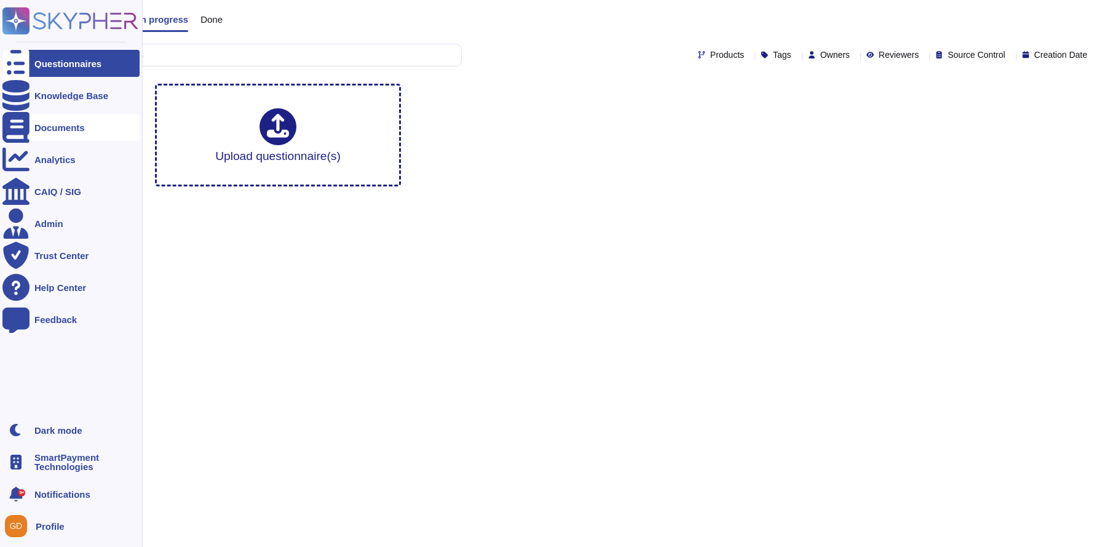
click at [74, 127] on div "Documents" at bounding box center [59, 127] width 50 height 9
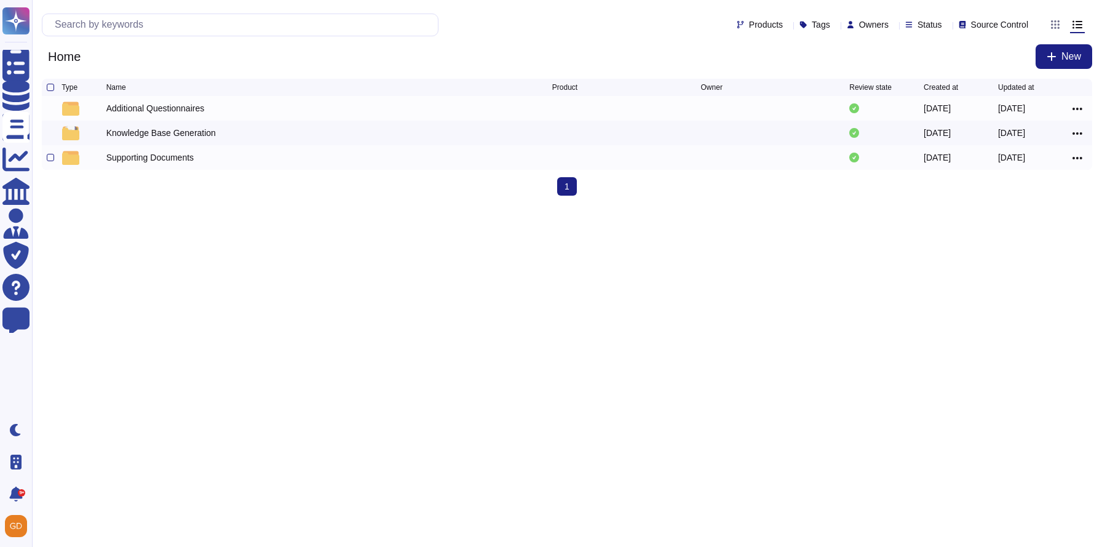
click at [158, 152] on div "Supporting Documents" at bounding box center [329, 157] width 446 height 15
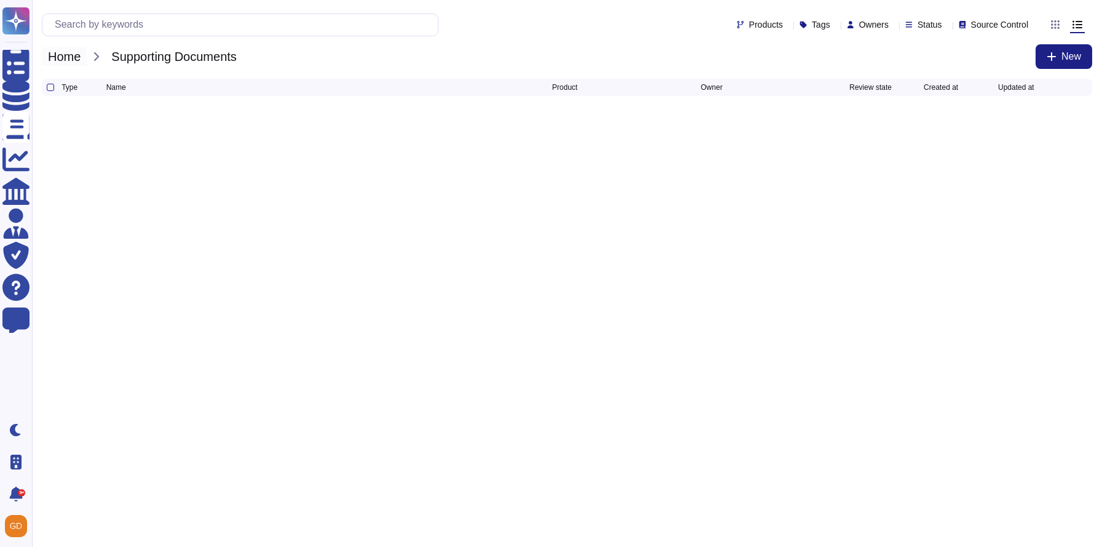
click at [58, 61] on span "Home" at bounding box center [64, 56] width 45 height 18
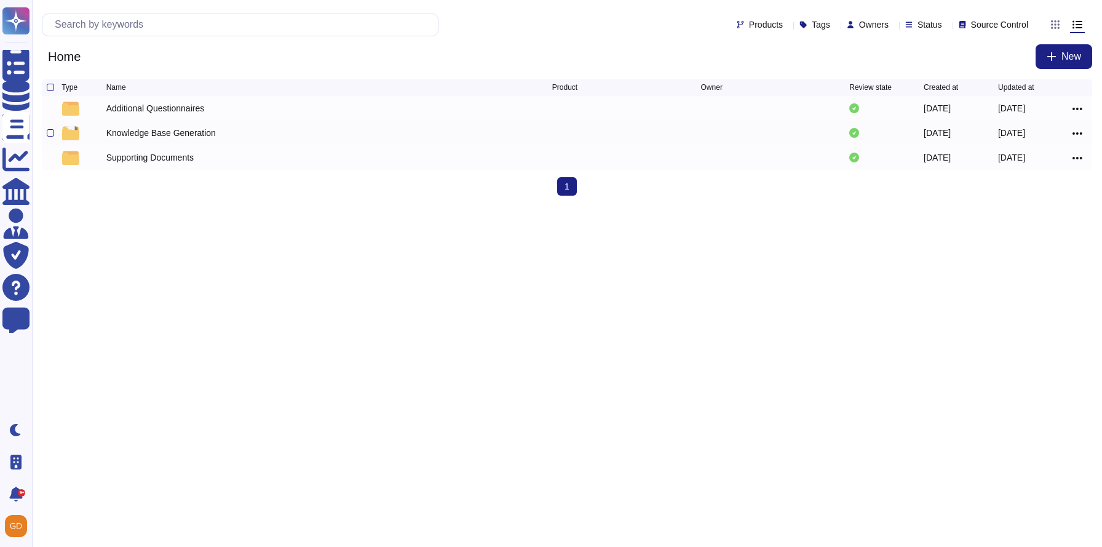
click at [180, 145] on div "Knowledge Base Generation 2025-09-29 2025-09-29" at bounding box center [567, 133] width 1050 height 25
click at [180, 137] on div "Knowledge Base Generation" at bounding box center [160, 133] width 109 height 12
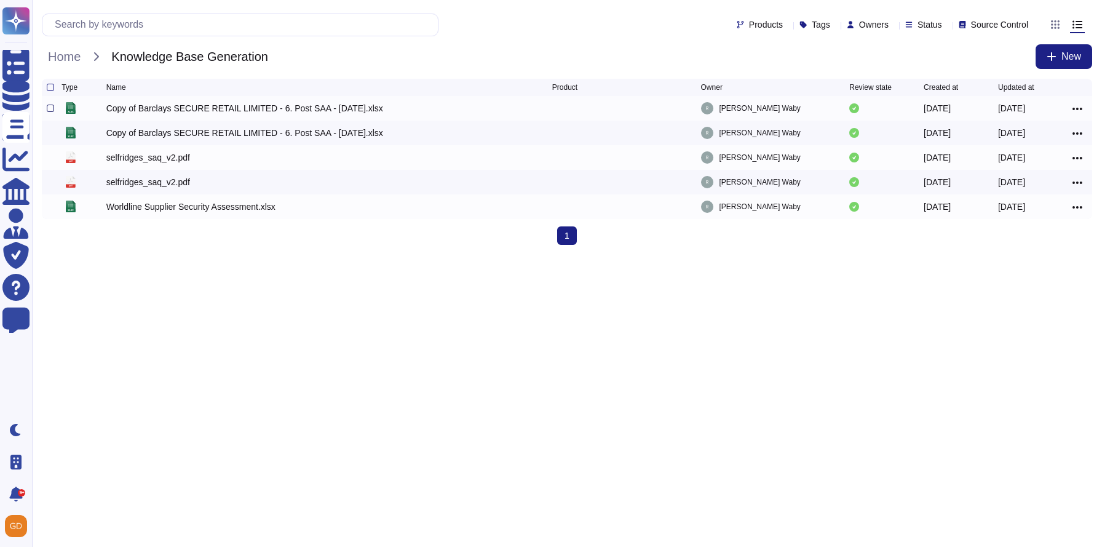
click at [51, 109] on div at bounding box center [50, 108] width 7 height 7
click at [0, 0] on input "checkbox" at bounding box center [0, 0] width 0 height 0
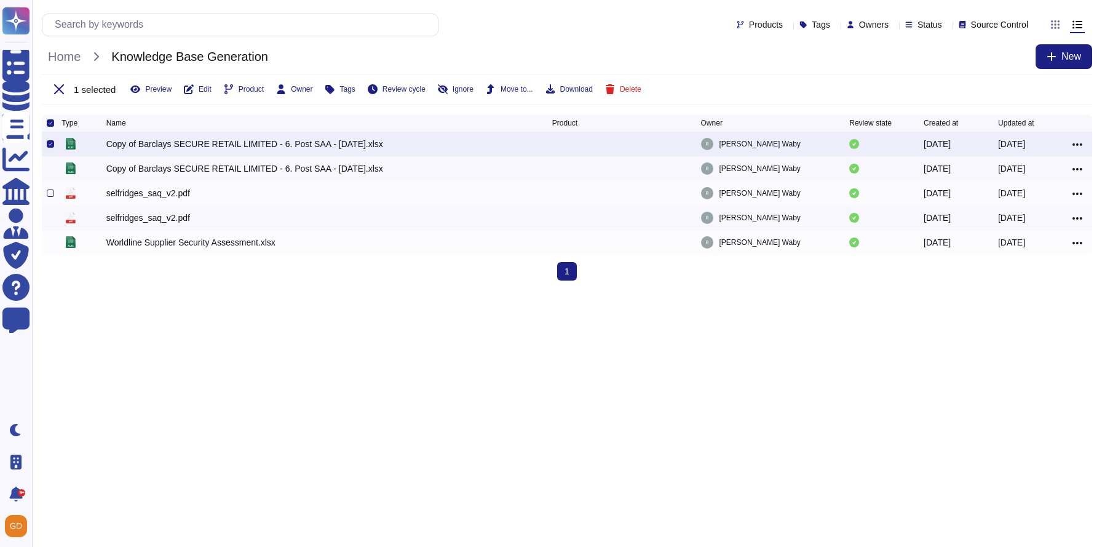
click at [178, 199] on div "selfridges_saq_v2.pdf" at bounding box center [148, 193] width 84 height 12
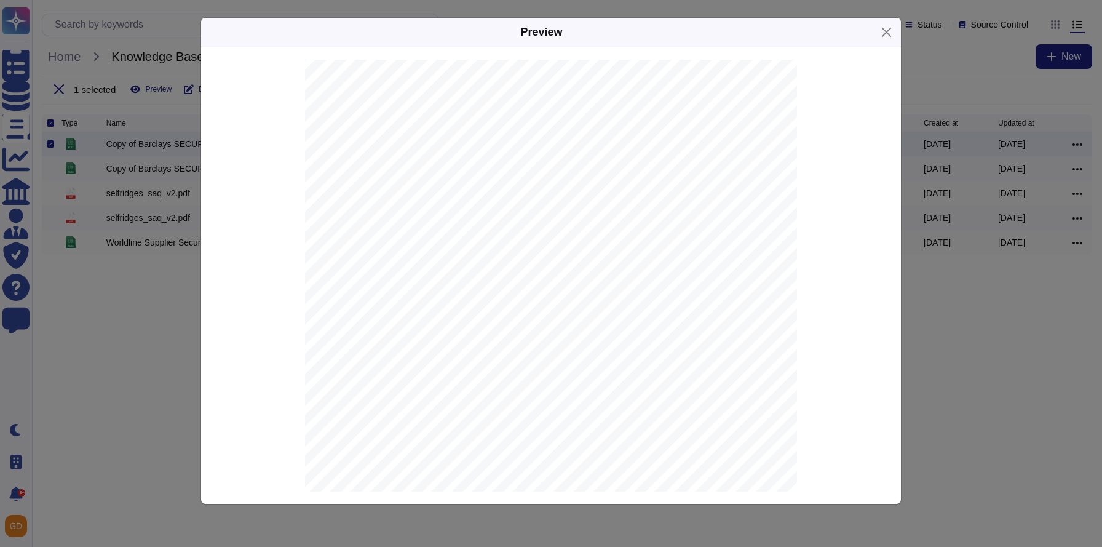
scroll to position [3245, 0]
click at [887, 28] on button "Close" at bounding box center [886, 32] width 19 height 19
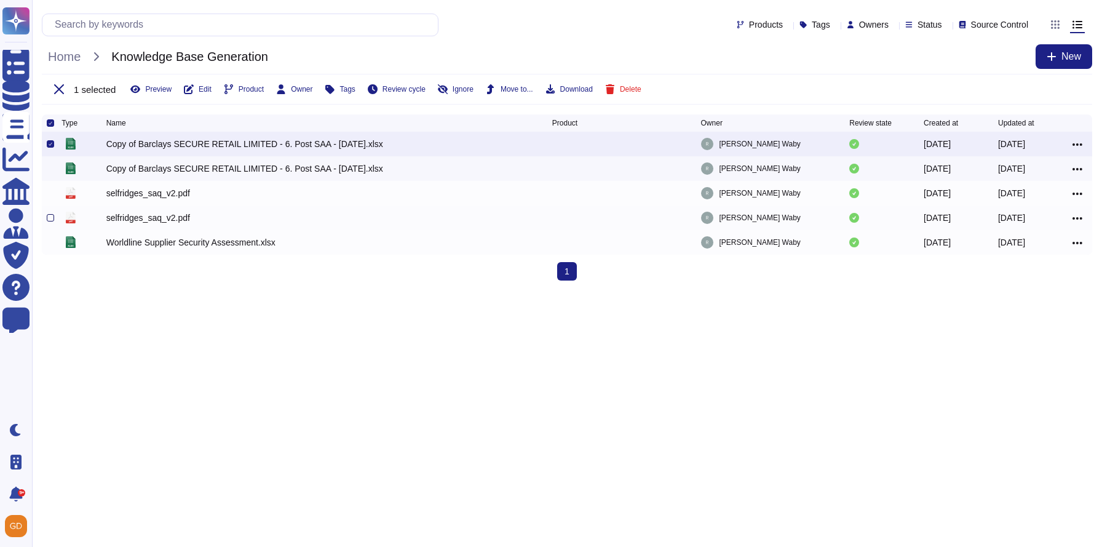
click at [47, 221] on div at bounding box center [50, 217] width 7 height 7
click at [0, 0] on input "checkbox" at bounding box center [0, 0] width 0 height 0
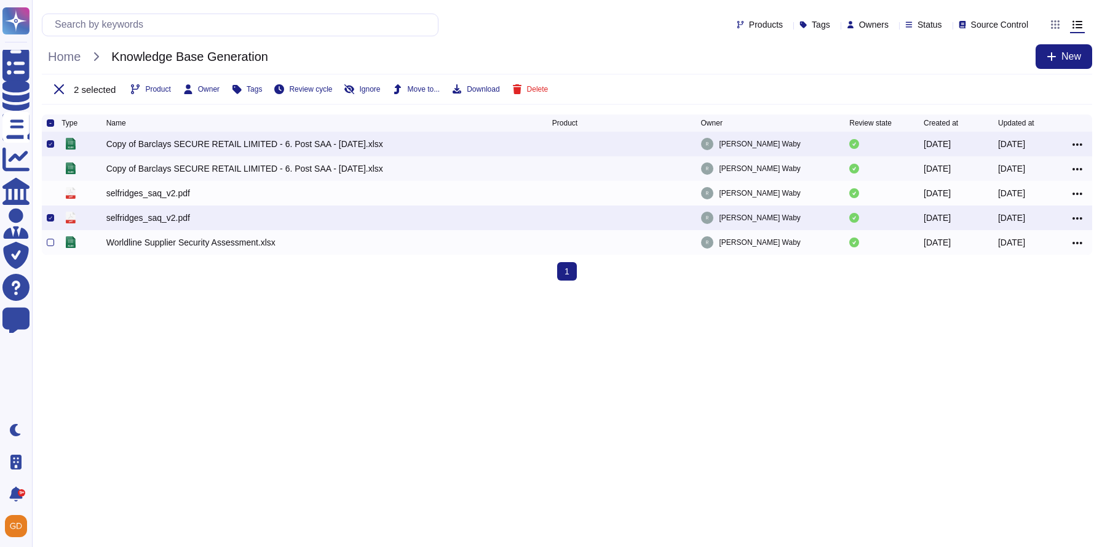
click at [46, 245] on div "xlsx Worldline Supplier Security Assessment.xlsx Rachel Waby 2025-09-30 2025-09…" at bounding box center [567, 242] width 1050 height 25
click at [47, 245] on div at bounding box center [50, 242] width 7 height 7
click at [0, 0] on input "checkbox" at bounding box center [0, 0] width 0 height 0
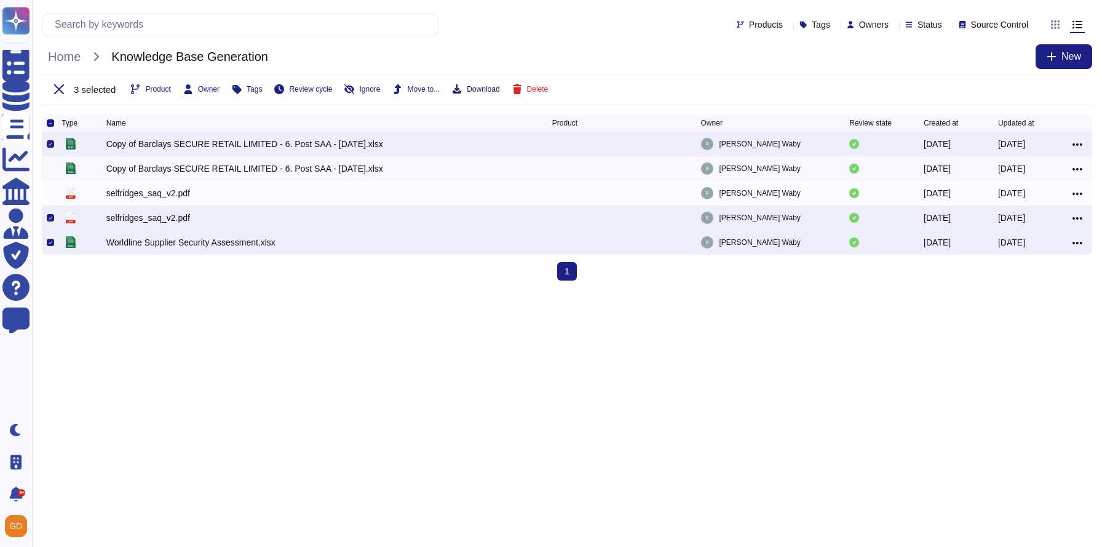
click at [477, 85] on button "Download" at bounding box center [475, 89] width 47 height 10
click at [62, 58] on span "Home" at bounding box center [64, 56] width 45 height 18
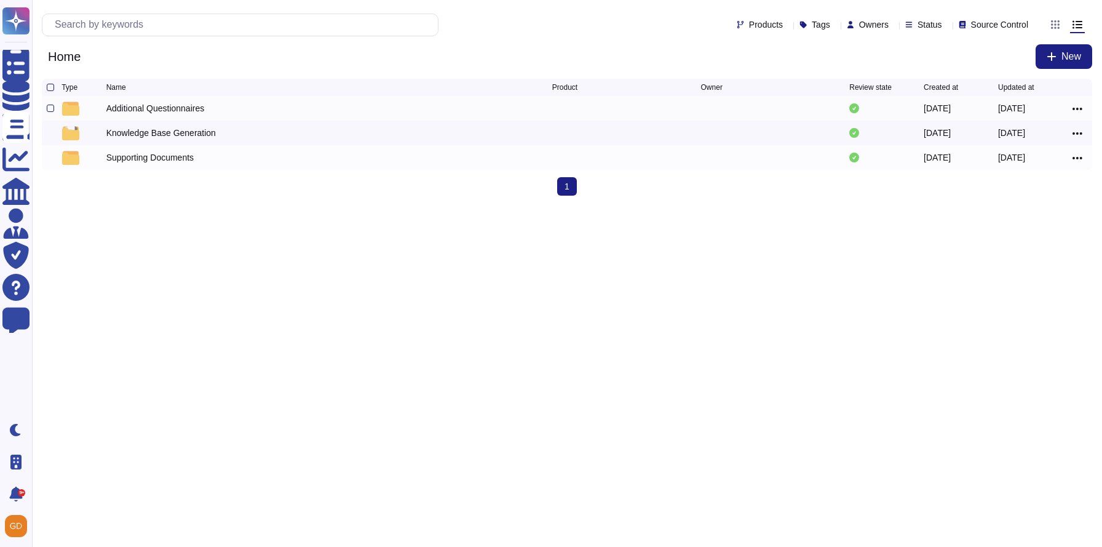
click at [151, 111] on div "Additional Questionnaires" at bounding box center [155, 108] width 98 height 12
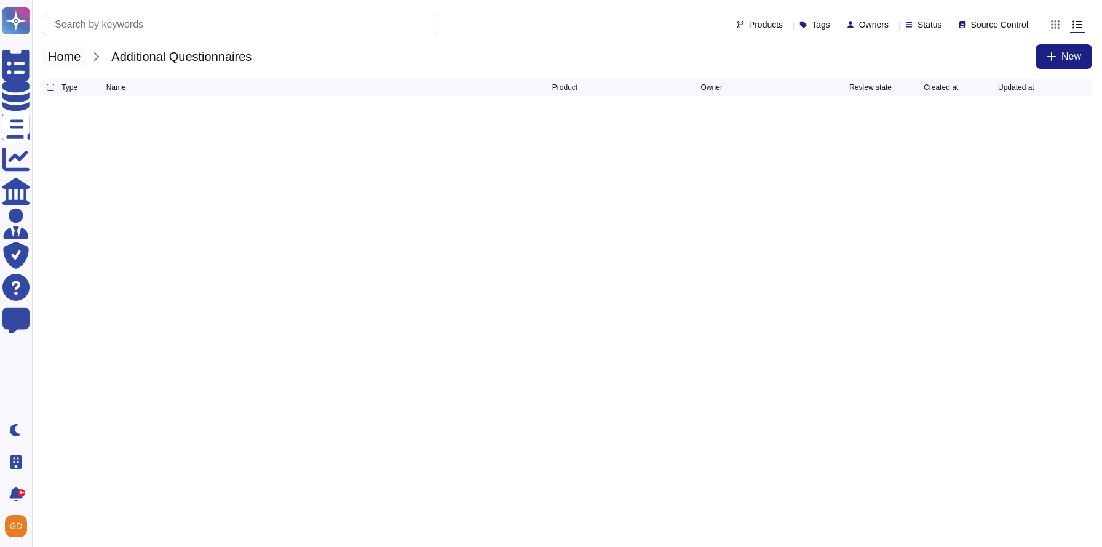
click at [68, 55] on span "Home" at bounding box center [64, 56] width 45 height 18
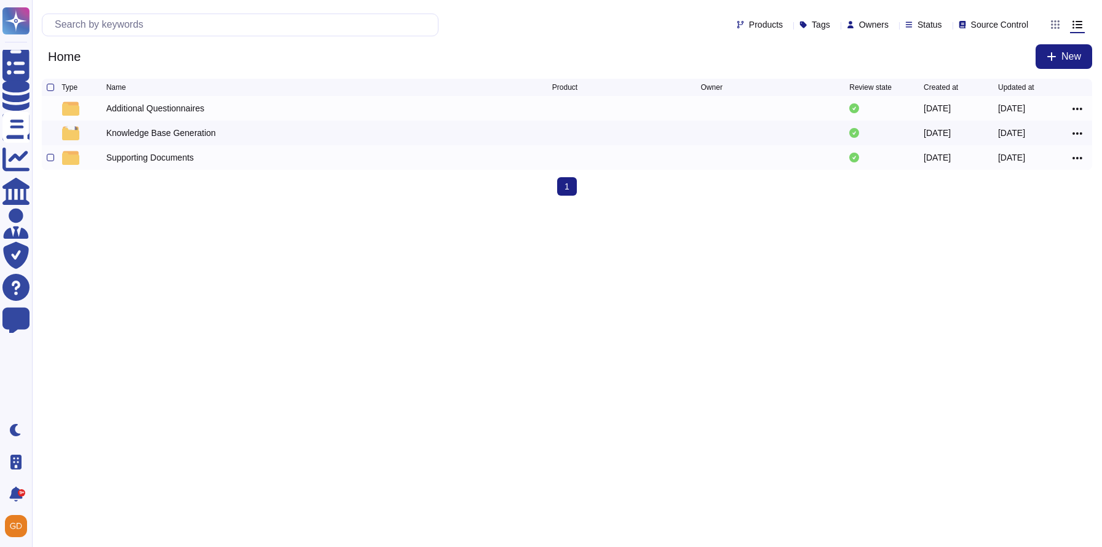
click at [128, 157] on div "Supporting Documents" at bounding box center [149, 157] width 87 height 12
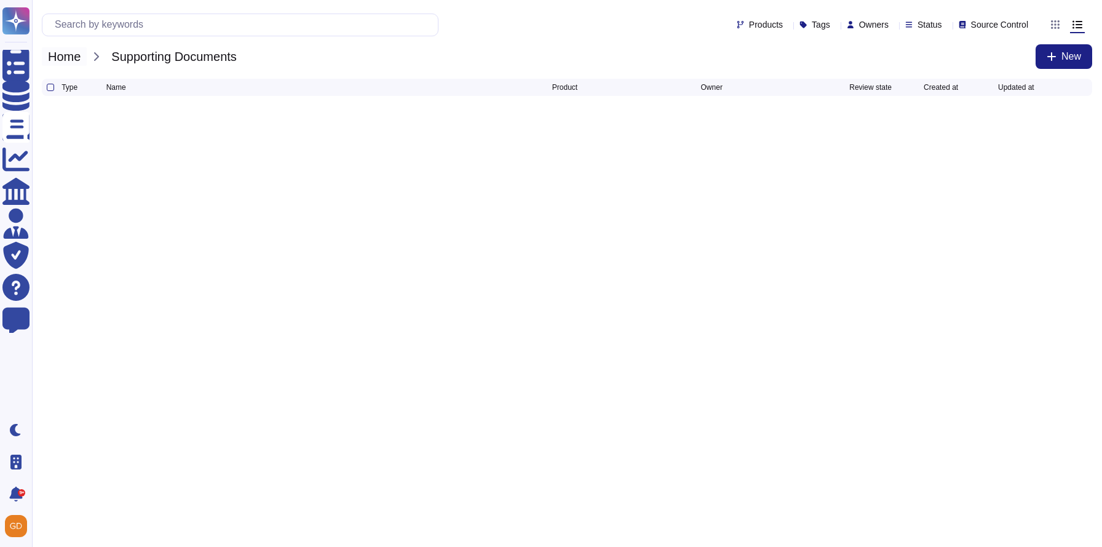
click at [71, 57] on span "Home" at bounding box center [64, 56] width 45 height 18
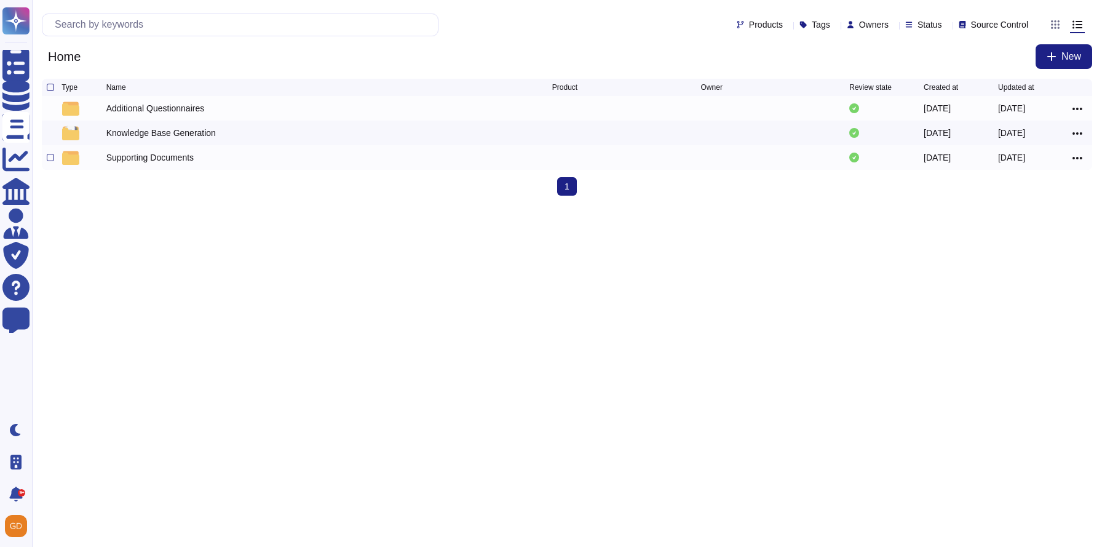
click at [149, 158] on div "Supporting Documents" at bounding box center [149, 157] width 87 height 12
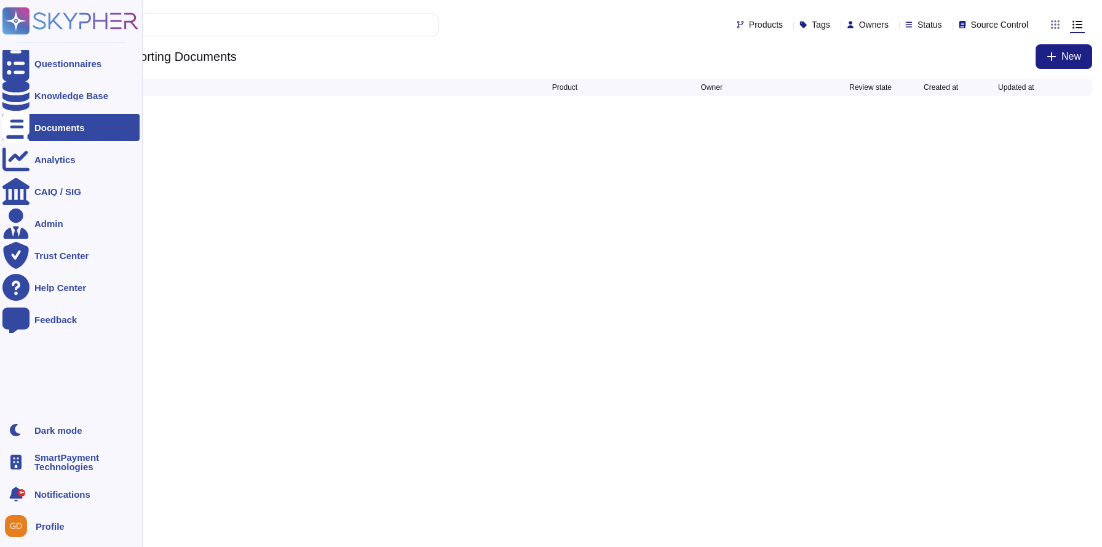
click at [17, 25] on icon at bounding box center [70, 20] width 136 height 27
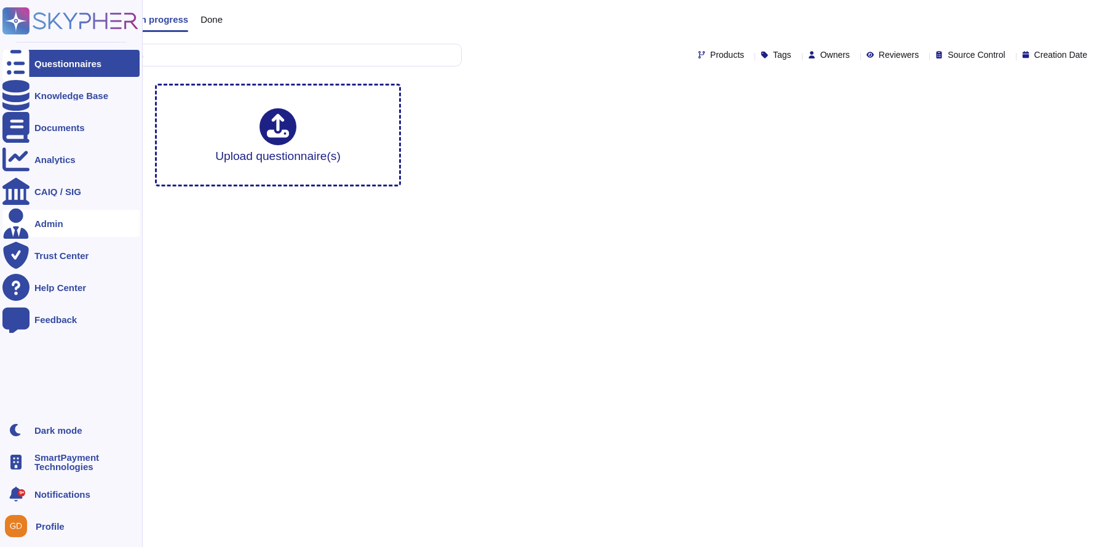
click at [25, 218] on div at bounding box center [15, 223] width 27 height 27
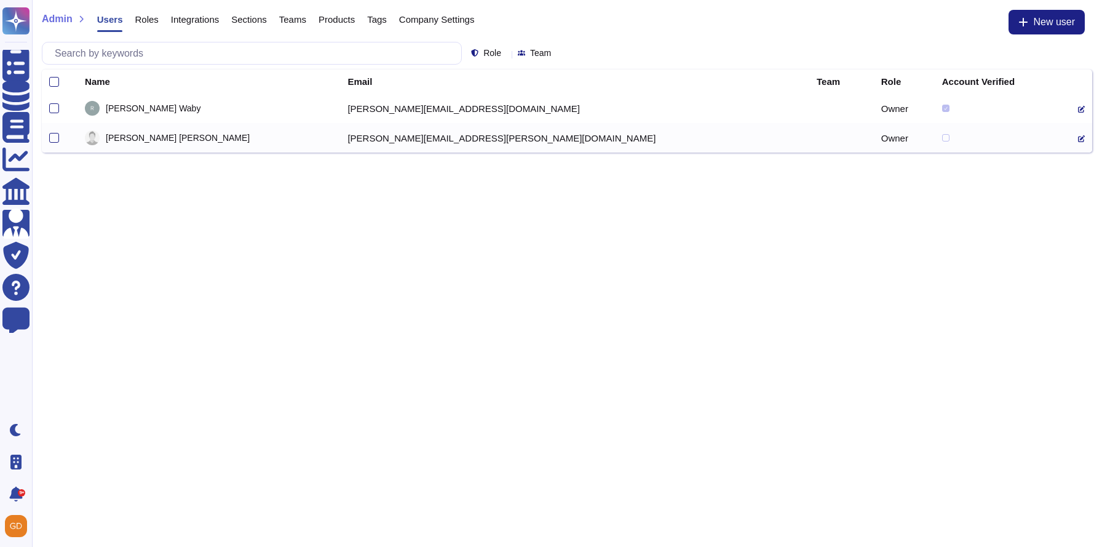
click at [1078, 139] on icon at bounding box center [1081, 138] width 7 height 7
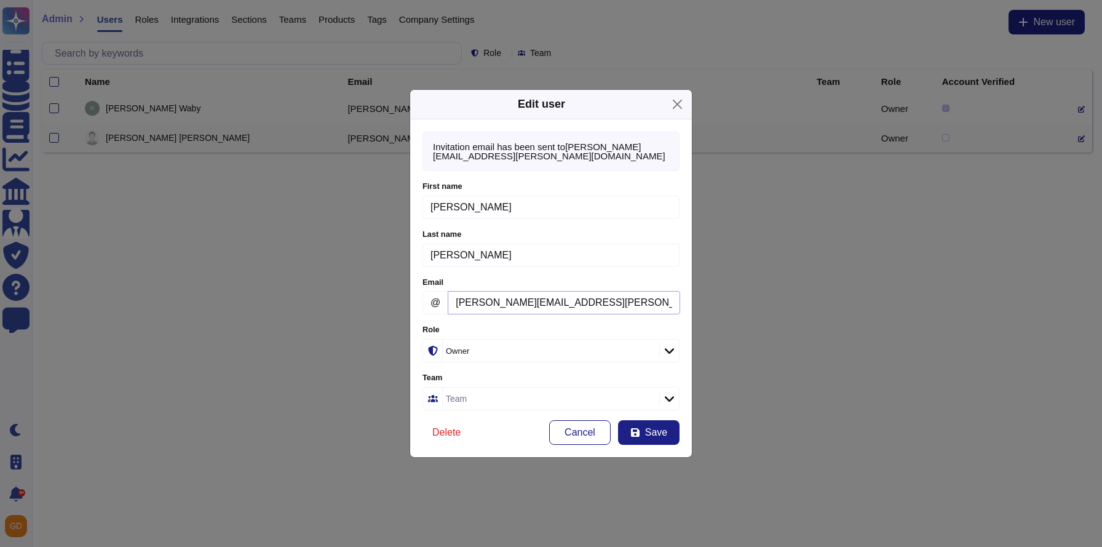
drag, startPoint x: 655, startPoint y: 303, endPoint x: 291, endPoint y: 294, distance: 363.5
click at [291, 294] on div "Edit user Invitation email has been sent to nicholas.morrison@smartpaytech.com …" at bounding box center [551, 273] width 1102 height 547
click at [488, 418] on form "First name Nicholas Please fill this field Last name Morrison Please fill this …" at bounding box center [550, 313] width 257 height 264
click at [453, 432] on span "Delete" at bounding box center [446, 432] width 28 height 10
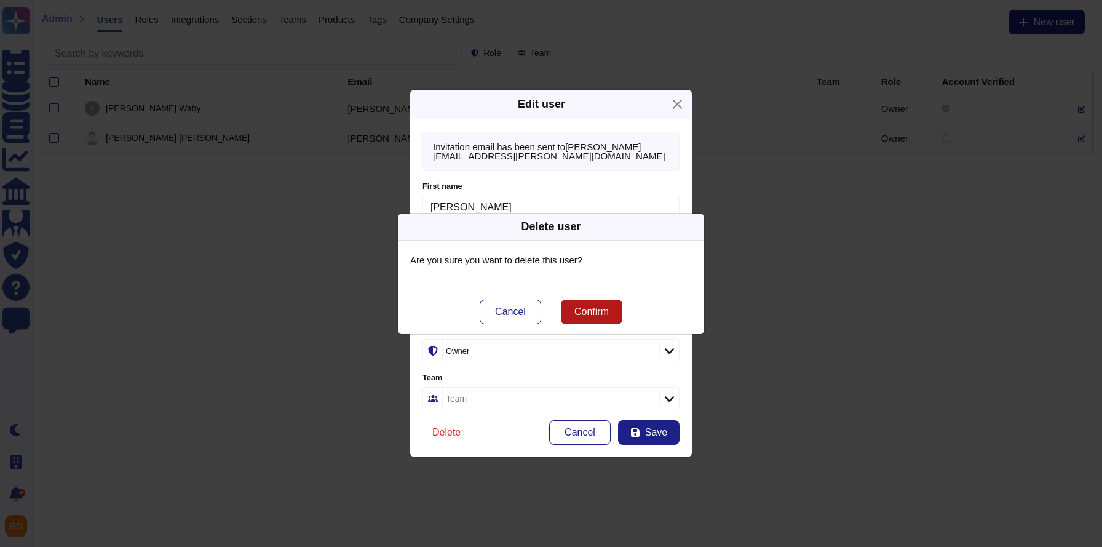
click at [588, 307] on span "Confirm" at bounding box center [591, 312] width 34 height 10
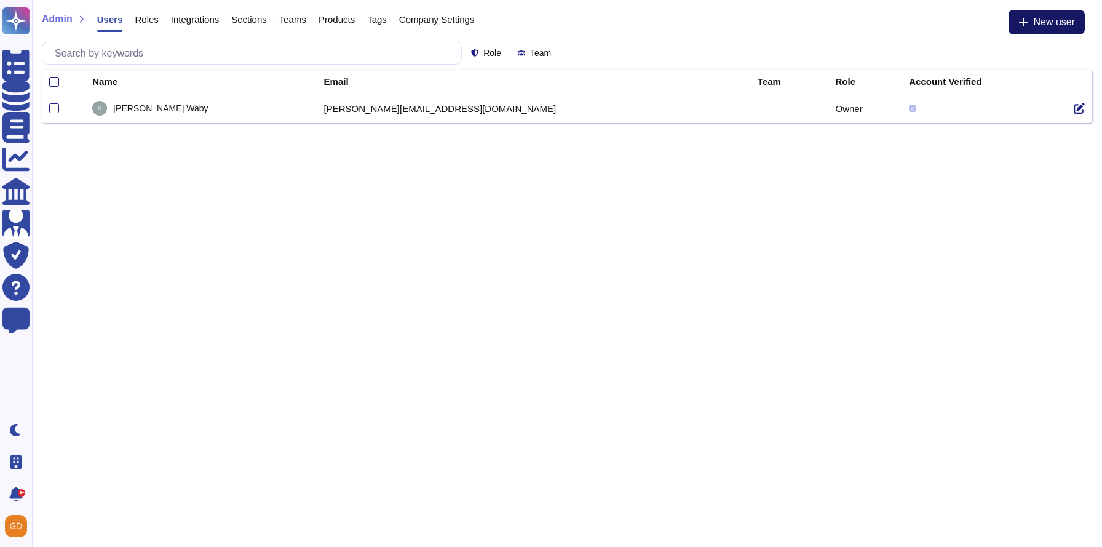
click at [1024, 18] on icon at bounding box center [1023, 22] width 10 height 10
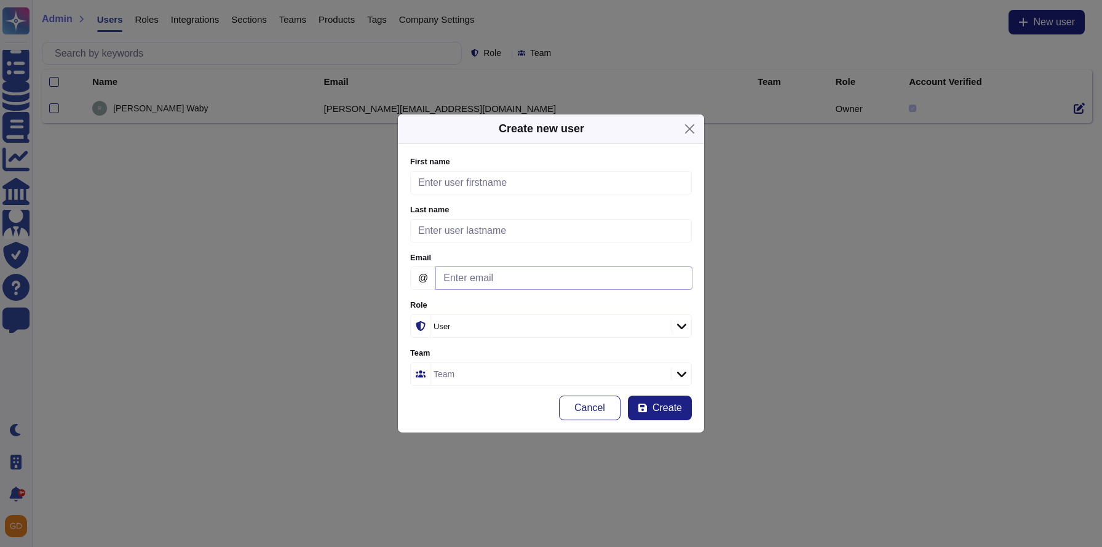
click at [477, 267] on input "Email" at bounding box center [563, 277] width 257 height 23
paste input "[PERSON_NAME][EMAIL_ADDRESS][PERSON_NAME][DOMAIN_NAME]"
type input "[PERSON_NAME][EMAIL_ADDRESS][PERSON_NAME][DOMAIN_NAME]"
click at [498, 315] on div "User" at bounding box center [549, 326] width 238 height 22
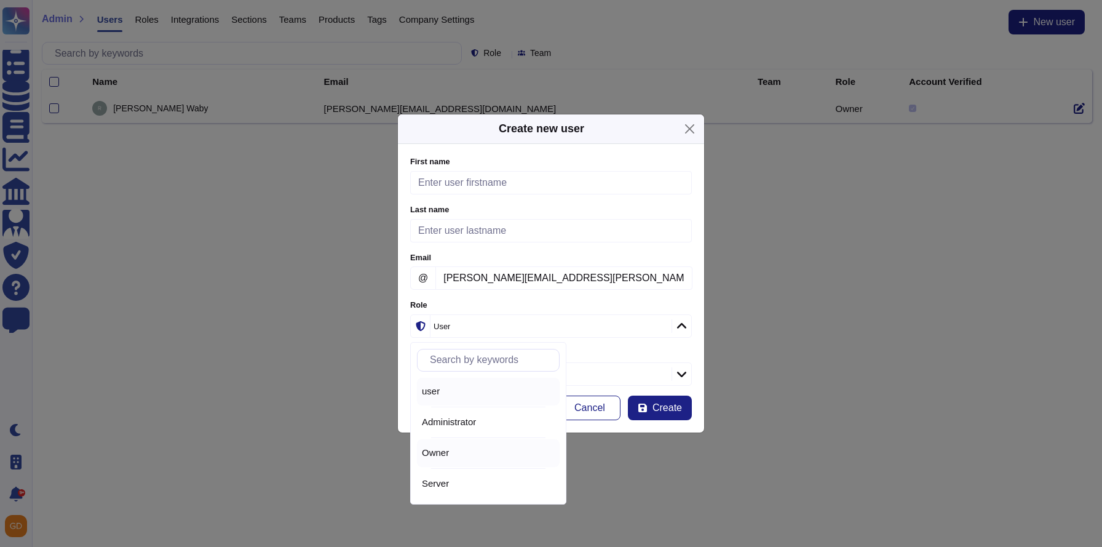
click at [446, 453] on span "Owner" at bounding box center [435, 452] width 27 height 11
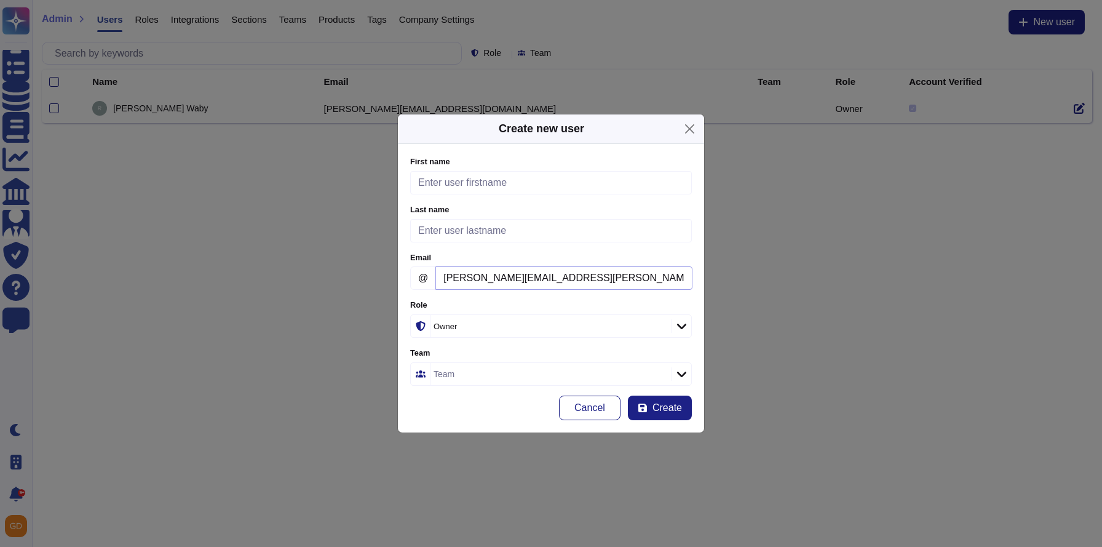
drag, startPoint x: 479, startPoint y: 283, endPoint x: 426, endPoint y: 282, distance: 52.9
click at [426, 282] on div "@ nicholas.morrison@smartpaytech.com Please provide a valid email address." at bounding box center [551, 277] width 282 height 23
click at [434, 178] on input "First name" at bounding box center [551, 182] width 282 height 23
paste input "nicholas"
click at [421, 183] on input "nicholas" at bounding box center [551, 182] width 282 height 23
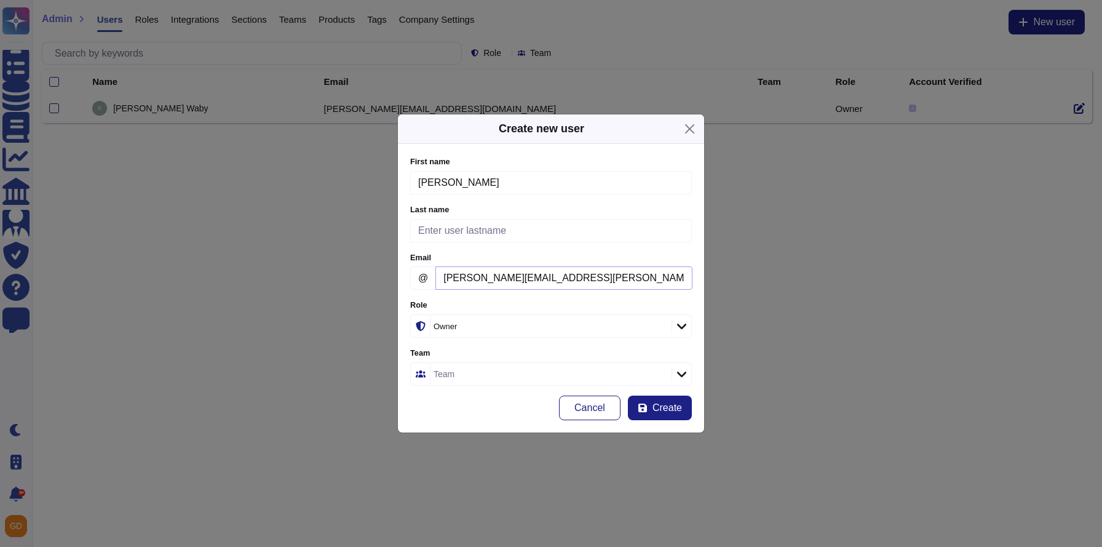
type input "[PERSON_NAME]"
drag, startPoint x: 522, startPoint y: 278, endPoint x: 484, endPoint y: 276, distance: 38.2
click at [484, 276] on input "[PERSON_NAME][EMAIL_ADDRESS][PERSON_NAME][DOMAIN_NAME]" at bounding box center [563, 277] width 257 height 23
click at [466, 224] on input "Last name" at bounding box center [551, 230] width 282 height 23
paste input "morrison"
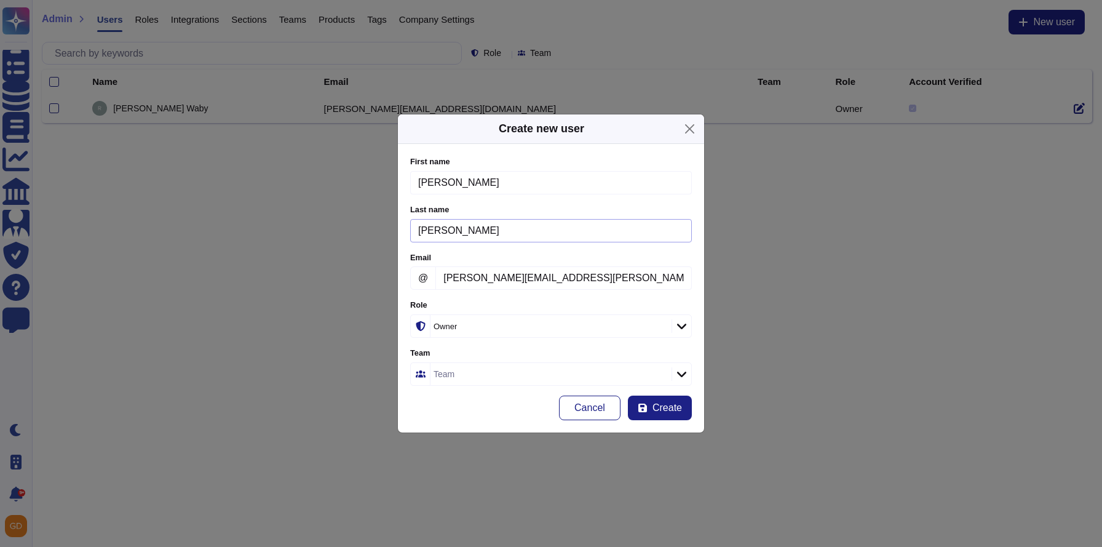
click at [421, 232] on input "morrison" at bounding box center [551, 230] width 282 height 23
type input "[PERSON_NAME]"
click at [675, 407] on span "Create" at bounding box center [667, 408] width 30 height 10
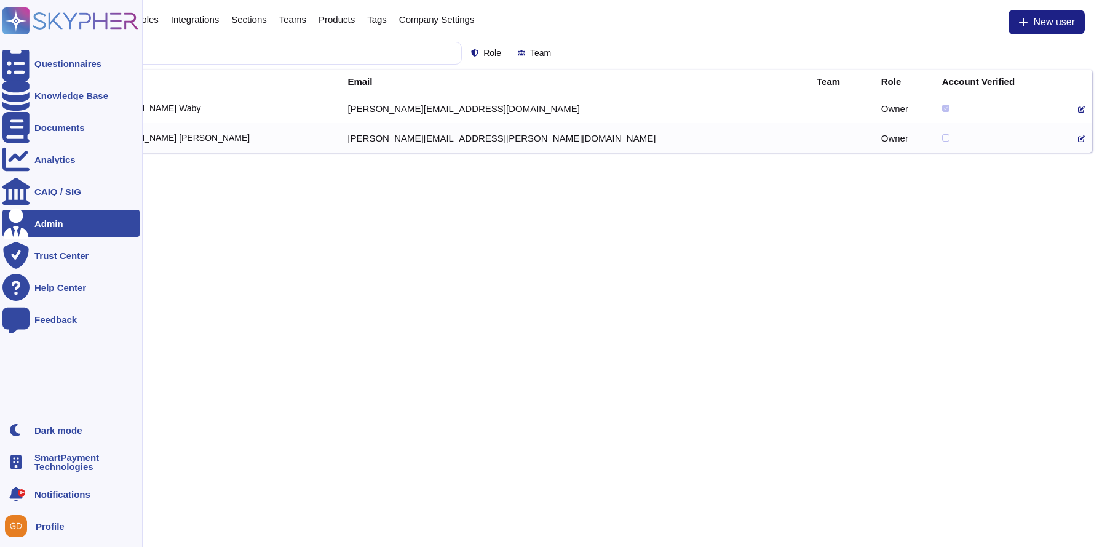
click at [12, 18] on rect at bounding box center [15, 20] width 27 height 27
